Goal: Navigation & Orientation: Understand site structure

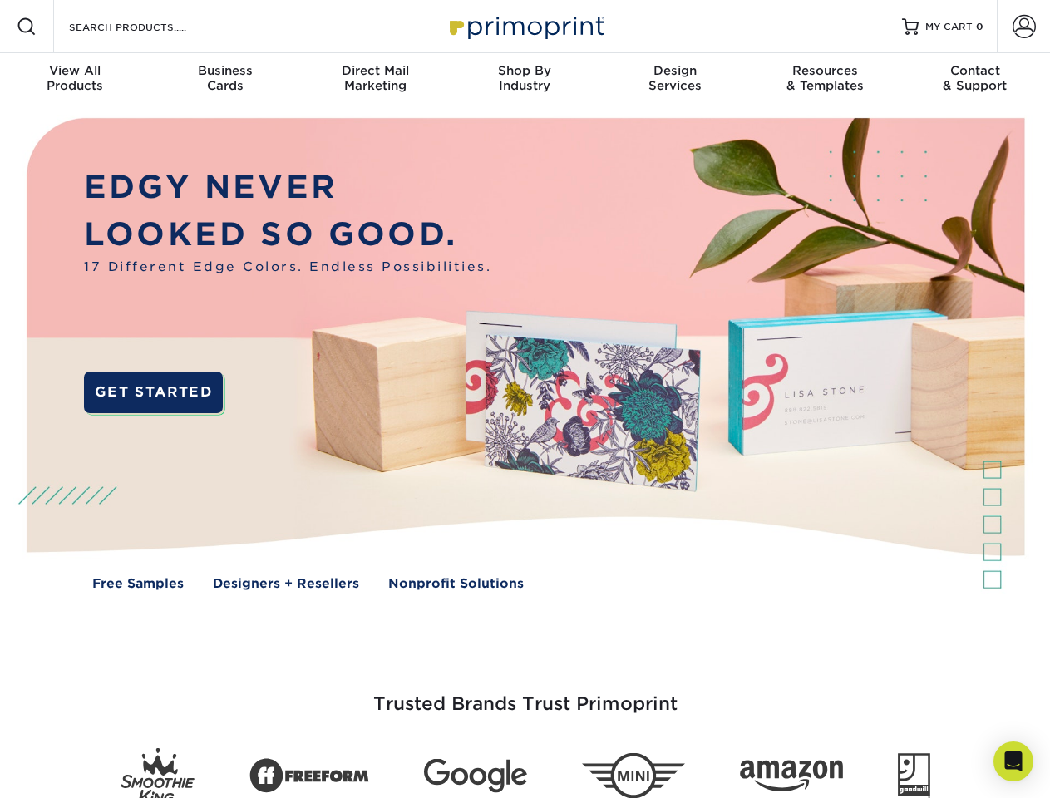
click at [524, 399] on img at bounding box center [524, 366] width 1039 height 520
click at [27, 27] on span at bounding box center [27, 27] width 20 height 20
click at [1023, 27] on span at bounding box center [1023, 26] width 23 height 23
click at [75, 80] on div "View All Products" at bounding box center [75, 78] width 150 height 30
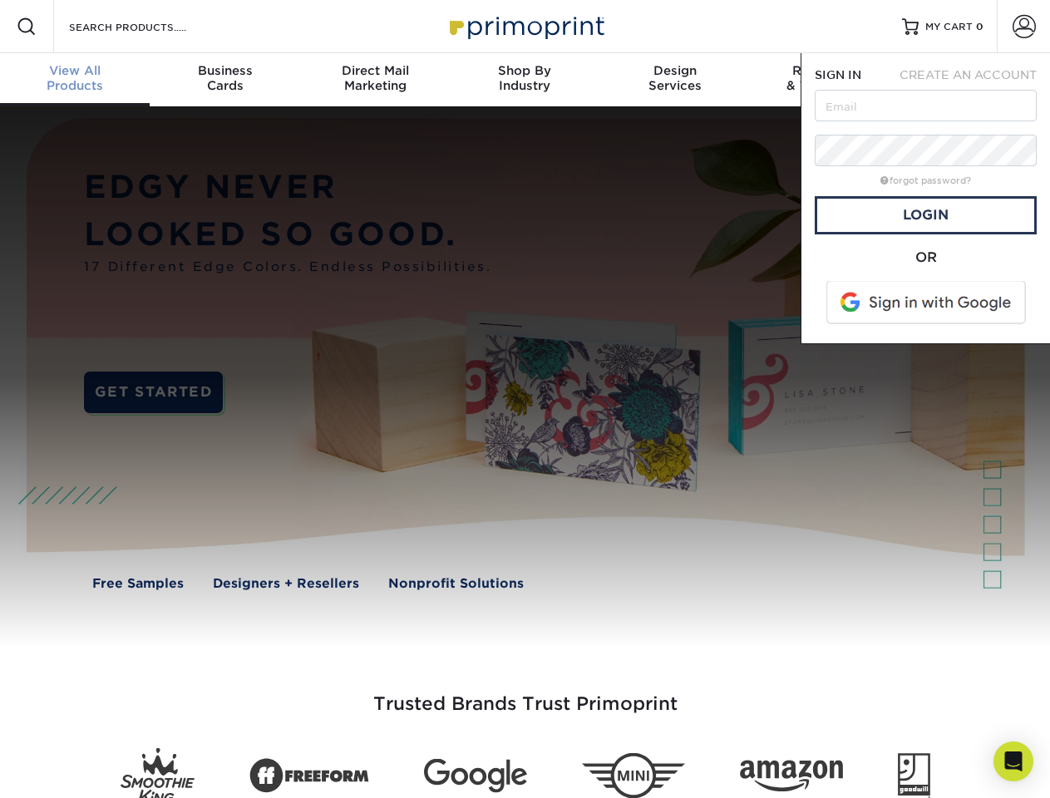
click at [224, 80] on div "Business Cards" at bounding box center [225, 78] width 150 height 30
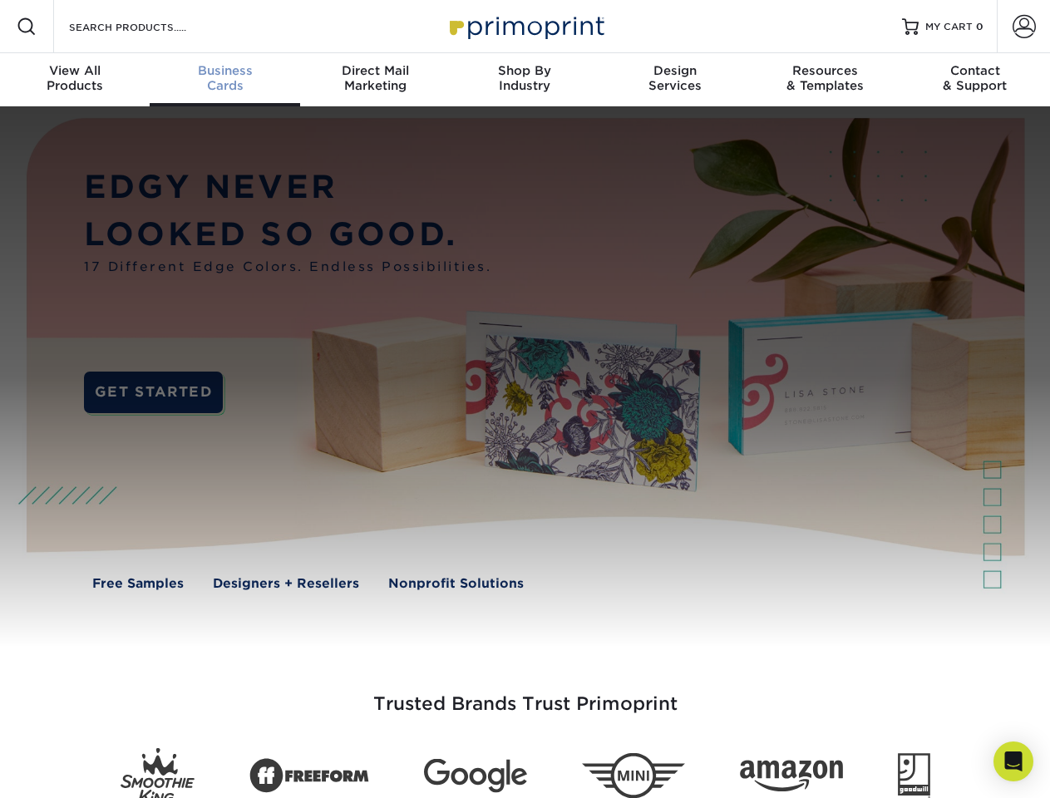
click at [375, 80] on div "Direct Mail Marketing" at bounding box center [375, 78] width 150 height 30
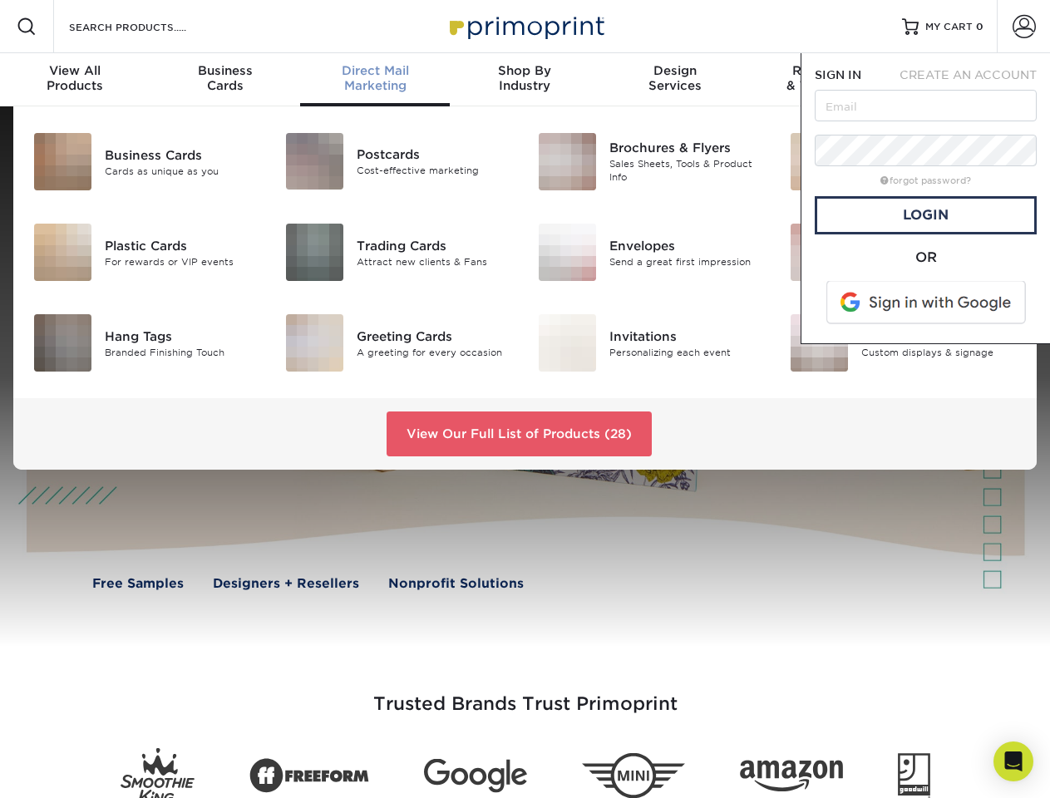
click at [524, 80] on div "Shop By Industry" at bounding box center [525, 78] width 150 height 30
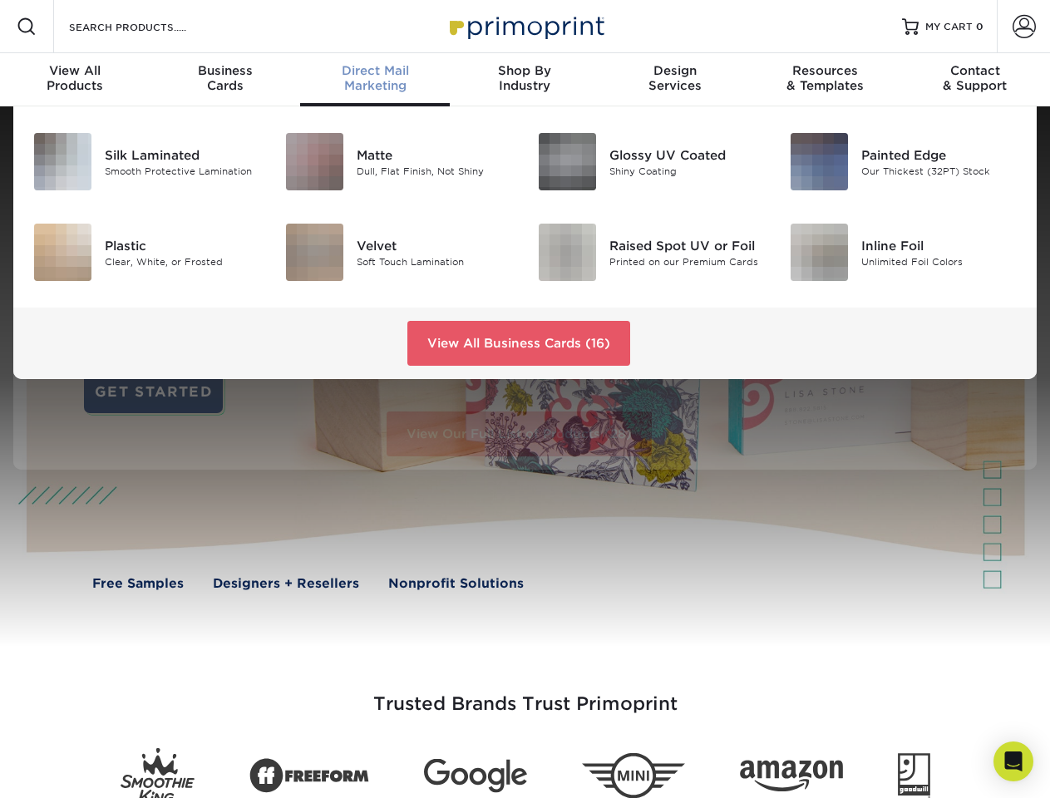
click at [675, 80] on div "Design Services" at bounding box center [675, 78] width 150 height 30
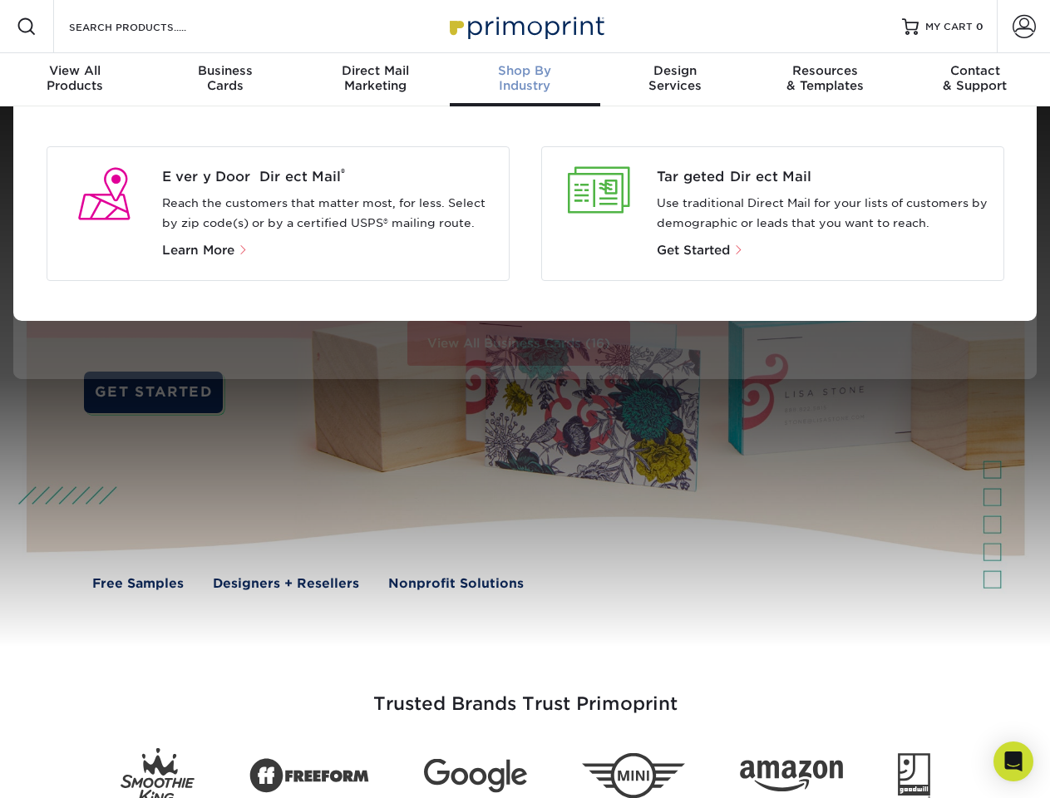
click at [825, 80] on div "Resources & Templates" at bounding box center [825, 78] width 150 height 30
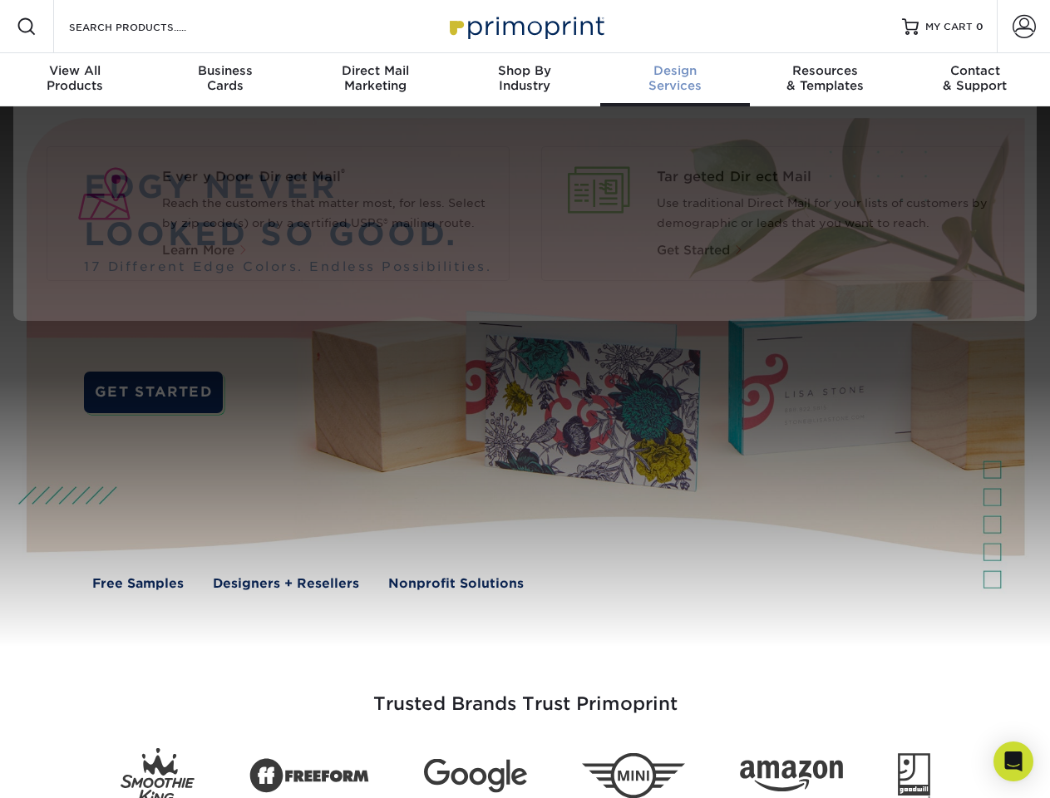
click at [975, 80] on div "Contact & Support" at bounding box center [975, 78] width 150 height 30
